Goal: Answer question/provide support

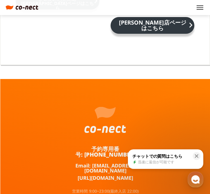
scroll to position [4794, 0]
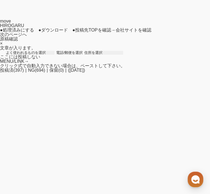
scroll to position [49, 0]
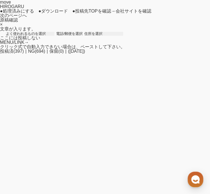
click at [27, 13] on link "次のページへ" at bounding box center [13, 15] width 27 height 5
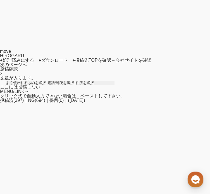
click at [34, 58] on link "●処理済みにする" at bounding box center [17, 60] width 34 height 5
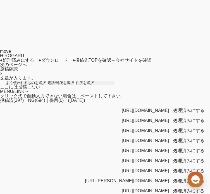
click at [196, 127] on button "処理済みにする" at bounding box center [189, 130] width 34 height 7
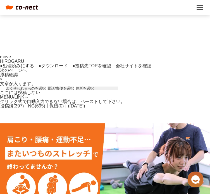
click at [34, 64] on link "●処理済みにする" at bounding box center [17, 66] width 34 height 5
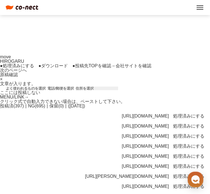
click at [194, 113] on button "処理済みにする" at bounding box center [189, 116] width 34 height 7
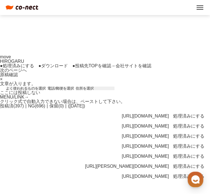
click at [200, 113] on button "処理済みにする" at bounding box center [189, 116] width 34 height 7
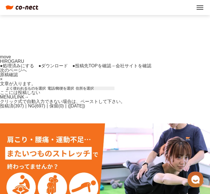
click at [34, 64] on link "●処理済みにする" at bounding box center [17, 66] width 34 height 5
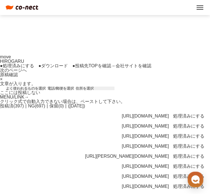
click at [187, 113] on button "処理済みにする" at bounding box center [189, 116] width 34 height 7
